Goal: Task Accomplishment & Management: Manage account settings

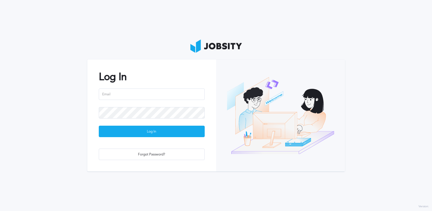
click at [155, 102] on div at bounding box center [152, 97] width 106 height 19
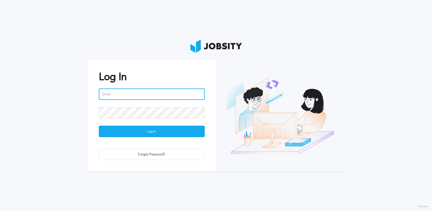
click at [156, 96] on input "email" at bounding box center [152, 93] width 106 height 11
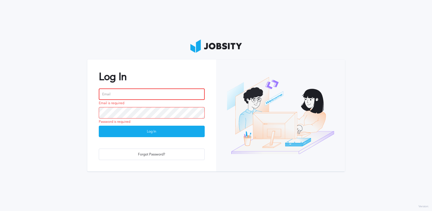
click at [138, 97] on input "email" at bounding box center [152, 93] width 106 height 11
click at [130, 95] on input "email" at bounding box center [152, 93] width 106 height 11
paste input "[PERSON_NAME][EMAIL_ADDRESS][PERSON_NAME][DOMAIN_NAME]"
type input "[PERSON_NAME][EMAIL_ADDRESS][PERSON_NAME][DOMAIN_NAME]"
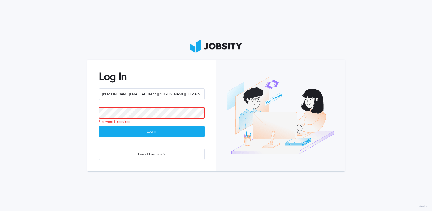
click at [99, 126] on button "Log In" at bounding box center [152, 131] width 106 height 11
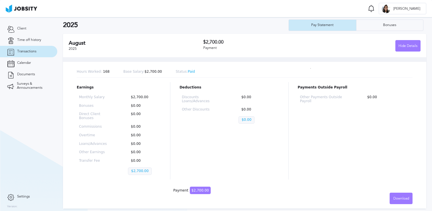
scroll to position [18, 0]
